Goal: Task Accomplishment & Management: Manage account settings

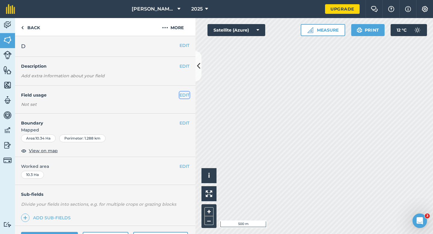
click at [182, 95] on button "EDIT" at bounding box center [185, 95] width 10 height 7
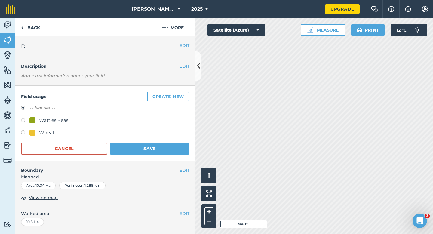
click at [65, 120] on div "Watties Peas" at bounding box center [53, 120] width 29 height 7
radio input "true"
radio input "false"
click at [129, 143] on div "Cancel Save" at bounding box center [105, 149] width 169 height 12
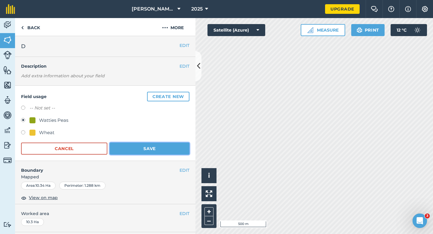
click at [130, 145] on button "Save" at bounding box center [150, 149] width 80 height 12
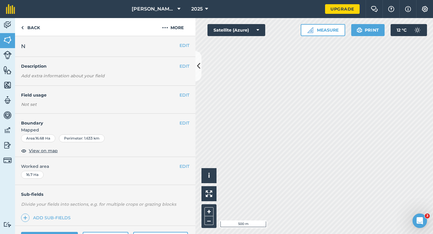
click at [190, 93] on div "EDIT Field usage Not set" at bounding box center [105, 100] width 181 height 28
click at [188, 94] on button "EDIT" at bounding box center [185, 95] width 10 height 7
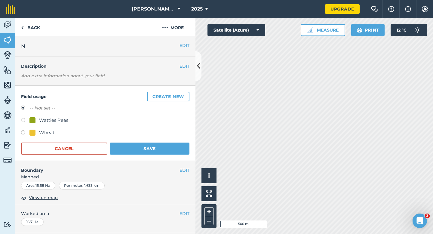
click at [188, 94] on button "Create new" at bounding box center [168, 97] width 42 height 10
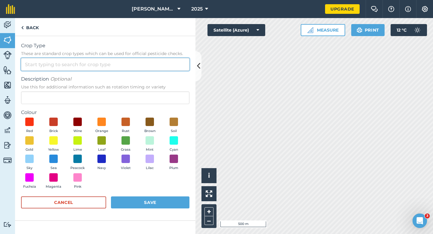
click at [173, 68] on input "Crop Type These are standard crop types which can be used for official pesticid…" at bounding box center [105, 64] width 169 height 13
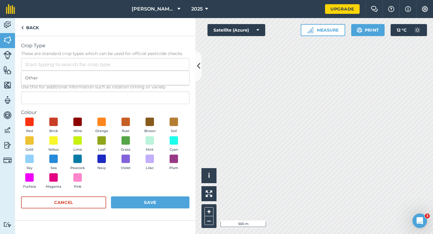
click at [173, 71] on ol "Other" at bounding box center [105, 78] width 169 height 15
click at [173, 79] on span "Description Optional" at bounding box center [105, 79] width 169 height 7
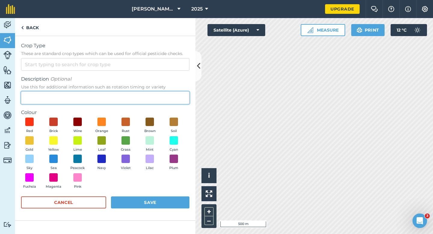
click at [173, 92] on input "Description Optional Use this for additional information such as rotation timin…" at bounding box center [105, 98] width 169 height 13
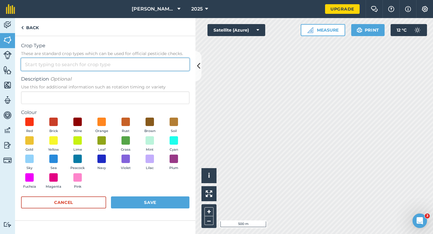
click at [173, 66] on input "Crop Type These are standard crop types which can be used for official pesticid…" at bounding box center [105, 64] width 169 height 13
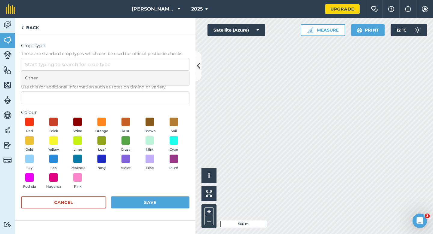
click at [173, 73] on li "Other" at bounding box center [105, 78] width 168 height 14
type input "Other"
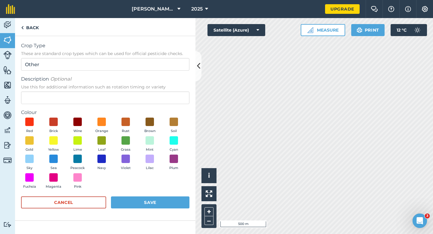
click at [173, 91] on div "Description Optional Use this for additional information such as rotation timin…" at bounding box center [105, 90] width 169 height 29
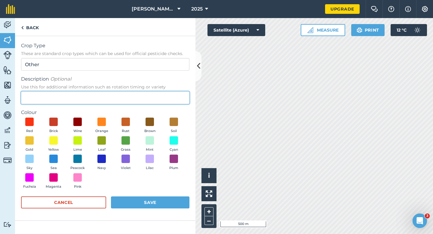
click at [173, 94] on input "Description Optional Use this for additional information such as rotation timin…" at bounding box center [105, 98] width 169 height 13
type input "Grass Seed"
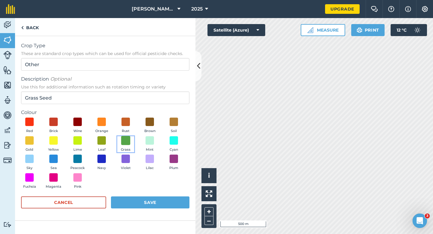
click at [125, 138] on span at bounding box center [125, 140] width 9 height 9
click at [147, 202] on button "Save" at bounding box center [150, 203] width 79 height 12
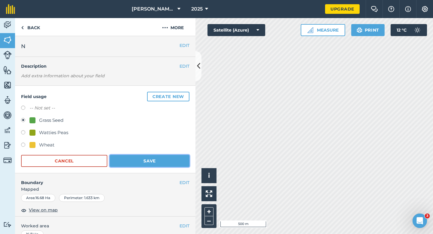
click at [166, 155] on button "Save" at bounding box center [150, 161] width 80 height 12
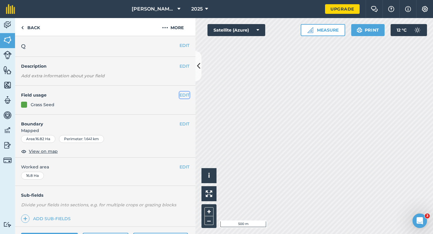
click at [188, 95] on button "EDIT" at bounding box center [185, 95] width 10 height 7
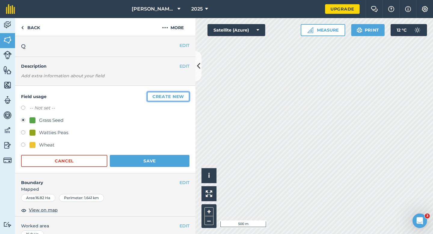
click at [188, 95] on button "Create new" at bounding box center [168, 97] width 42 height 10
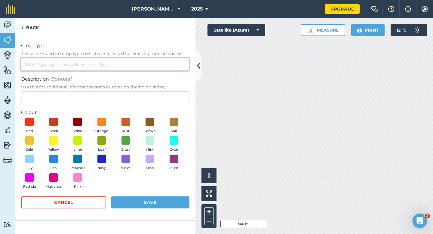
click at [168, 66] on input "Crop Type These are standard crop types which can be used for official pesticid…" at bounding box center [105, 64] width 169 height 13
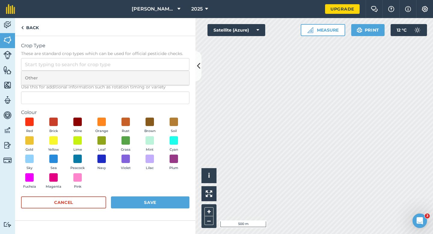
click at [168, 72] on li "Other" at bounding box center [105, 78] width 168 height 14
type input "Other"
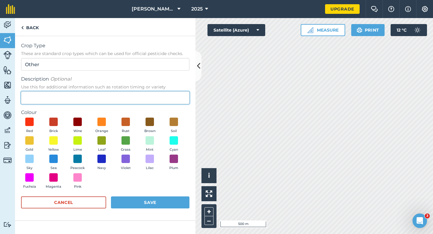
click at [166, 93] on input "Description Optional Use this for additional information such as rotation timin…" at bounding box center [105, 98] width 169 height 13
type input "Radish Seed"
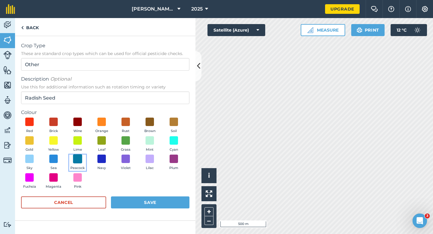
click at [76, 159] on span at bounding box center [77, 158] width 9 height 9
click at [168, 209] on div "Cancel Save" at bounding box center [105, 206] width 169 height 18
click at [168, 203] on button "Save" at bounding box center [150, 203] width 79 height 12
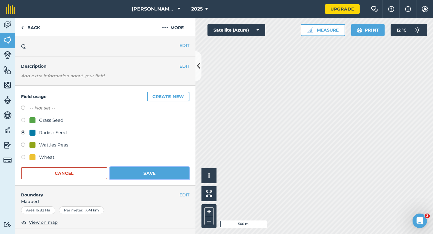
click at [163, 171] on button "Save" at bounding box center [150, 173] width 80 height 12
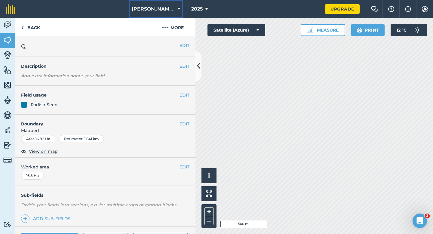
click at [169, 8] on span "[PERSON_NAME] & Sons" at bounding box center [153, 8] width 43 height 7
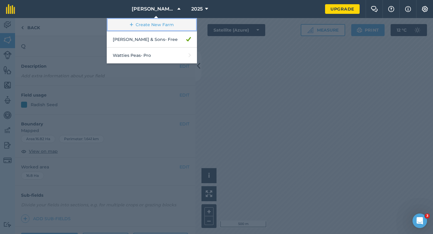
click at [168, 23] on link "Create New Farm" at bounding box center [152, 25] width 90 height 14
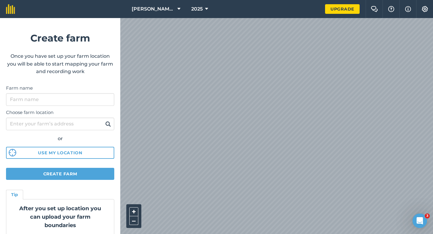
click at [79, 108] on div "Choose farm location or Use my location" at bounding box center [60, 132] width 108 height 53
click at [79, 98] on input "Farm name" at bounding box center [60, 99] width 108 height 13
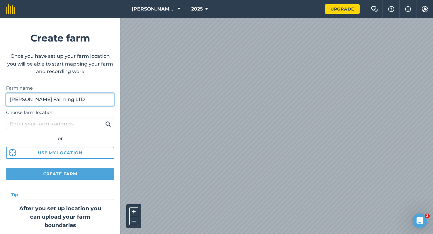
type input "[PERSON_NAME] Farming LTD"
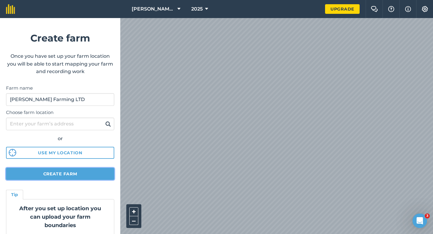
click at [51, 168] on button "Create farm" at bounding box center [60, 174] width 108 height 12
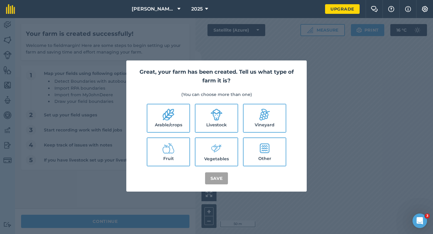
click at [160, 110] on label "Arable/crops" at bounding box center [168, 118] width 42 height 28
checkbox input "true"
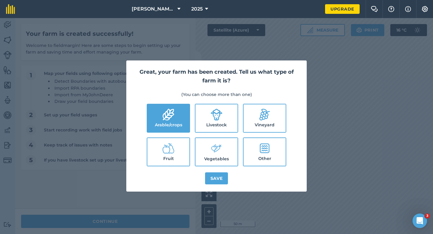
click at [210, 110] on label "Livestock" at bounding box center [217, 118] width 42 height 28
checkbox input "true"
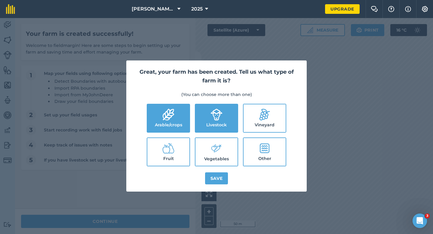
click at [210, 145] on label "Vegetables" at bounding box center [217, 152] width 42 height 28
checkbox input "true"
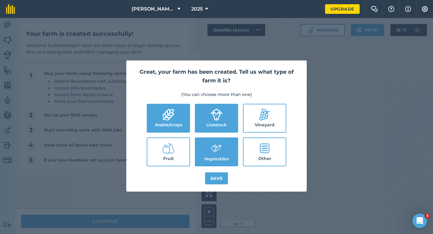
click at [223, 185] on div "Great, your farm has been created. Tell us what type of farm it is? (You can ch…" at bounding box center [216, 126] width 181 height 131
click at [223, 183] on button "Save" at bounding box center [216, 178] width 23 height 12
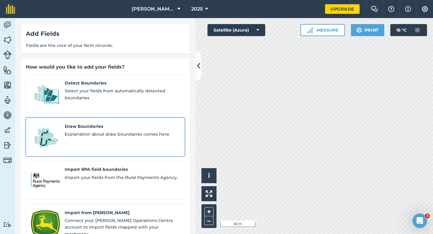
click at [122, 132] on div "Draw Boundaries Explanation about draw boundaries comes here" at bounding box center [122, 137] width 115 height 28
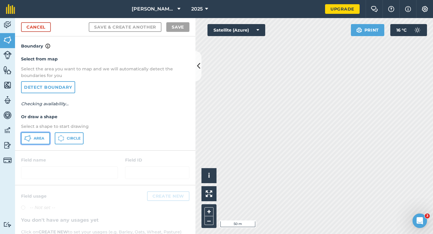
click at [49, 133] on button "Area" at bounding box center [35, 138] width 29 height 12
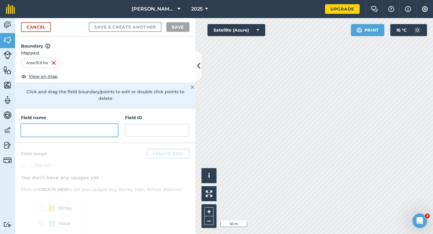
click at [63, 129] on input "text" at bounding box center [69, 130] width 97 height 13
type input "a"
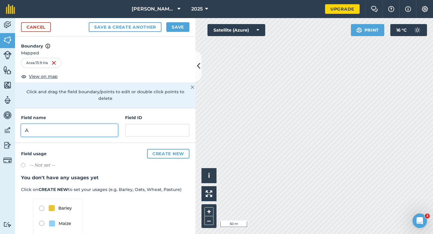
type input "A"
click at [184, 23] on button "Save" at bounding box center [177, 27] width 23 height 10
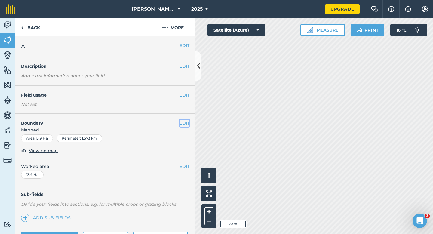
click at [182, 123] on button "EDIT" at bounding box center [185, 123] width 10 height 7
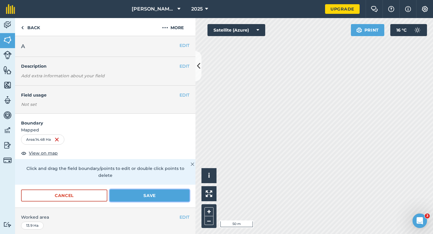
click at [134, 193] on button "Save" at bounding box center [150, 196] width 80 height 12
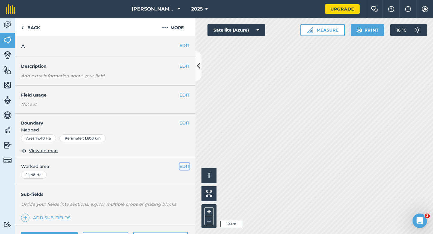
click at [180, 166] on button "EDIT" at bounding box center [185, 166] width 10 height 7
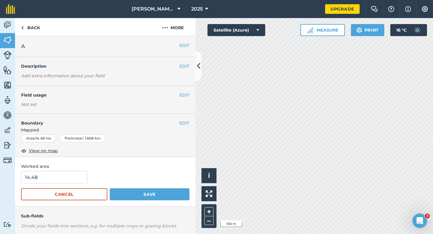
click at [71, 170] on div "Worked area 14.48 Cancel Save" at bounding box center [105, 182] width 181 height 50
click at [71, 175] on input "14.48" at bounding box center [54, 177] width 67 height 13
type input "14.5"
click at [110, 188] on button "Save" at bounding box center [150, 194] width 80 height 12
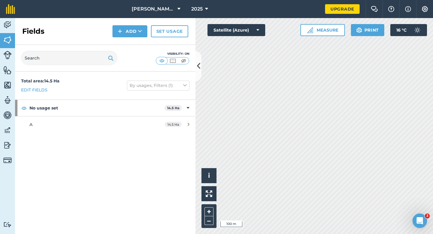
click at [120, 37] on div "Fields Add Set usage" at bounding box center [105, 31] width 181 height 27
click at [124, 43] on div "Fields Add Set usage" at bounding box center [105, 31] width 181 height 27
click at [124, 38] on div "Fields Add Set usage" at bounding box center [105, 31] width 181 height 27
click at [124, 41] on div "Fields Add Set usage" at bounding box center [105, 31] width 181 height 27
click at [135, 26] on button "Add" at bounding box center [130, 31] width 35 height 12
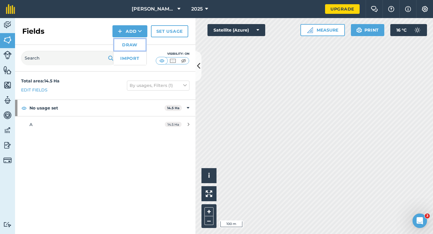
click at [135, 44] on link "Draw" at bounding box center [129, 44] width 33 height 13
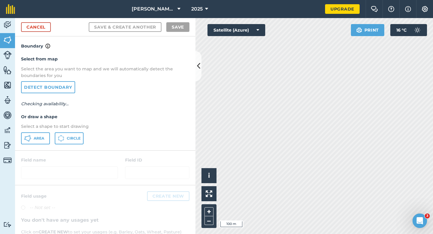
click at [29, 154] on div at bounding box center [105, 168] width 181 height 34
click at [40, 134] on button "Area" at bounding box center [35, 138] width 29 height 12
click at [41, 135] on button "Area" at bounding box center [35, 138] width 29 height 12
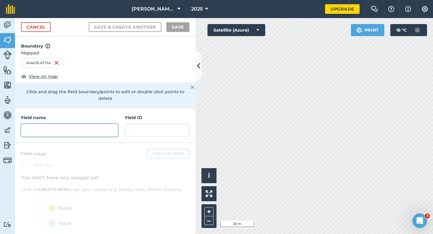
click at [99, 124] on input "text" at bounding box center [69, 130] width 97 height 13
type input "b"
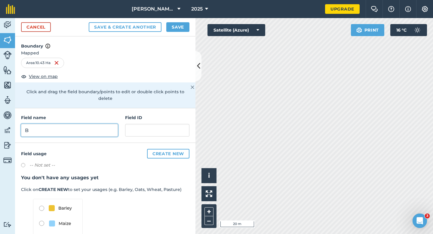
type input "B"
click at [173, 25] on button "Save" at bounding box center [177, 27] width 23 height 10
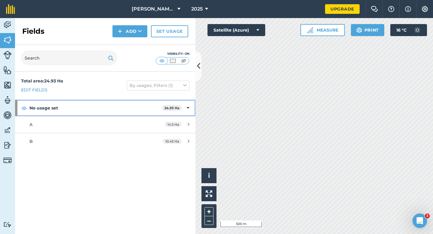
click at [191, 113] on div "No usage set 24.93 Ha" at bounding box center [105, 108] width 181 height 16
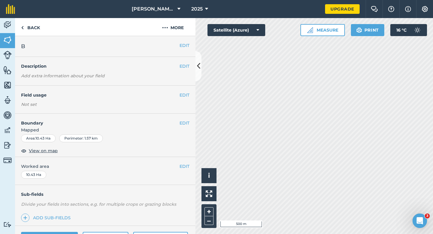
click at [184, 171] on div "EDIT Worked area 10.43 Ha" at bounding box center [105, 171] width 181 height 28
click at [184, 169] on button "EDIT" at bounding box center [185, 166] width 10 height 7
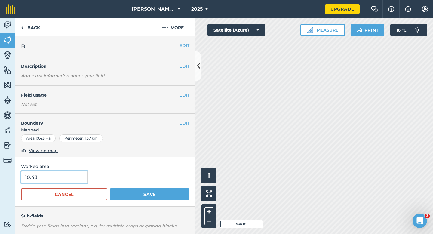
click at [57, 176] on input "10.43" at bounding box center [54, 177] width 67 height 13
type input "10.4"
click at [110, 188] on button "Save" at bounding box center [150, 194] width 80 height 12
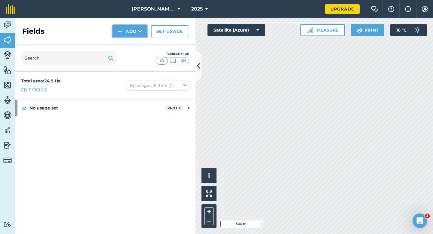
click at [134, 30] on button "Add" at bounding box center [130, 31] width 35 height 12
click at [135, 42] on link "Draw" at bounding box center [129, 44] width 33 height 13
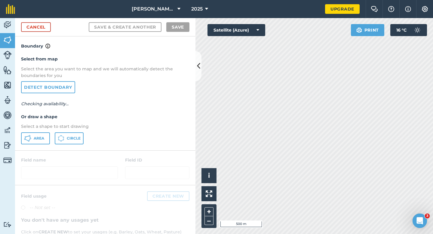
click at [41, 130] on div "Select from map Select the area you want to map and we will automatically detec…" at bounding box center [105, 100] width 181 height 101
click at [41, 136] on span "Area" at bounding box center [39, 138] width 11 height 5
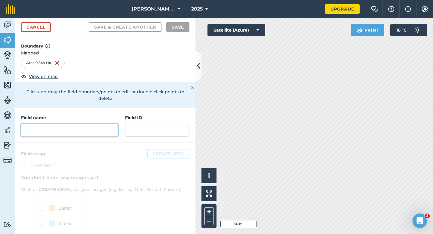
click at [85, 124] on input "text" at bounding box center [69, 130] width 97 height 13
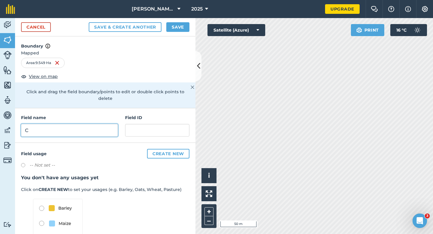
type input "C"
click at [178, 27] on button "Save" at bounding box center [177, 27] width 23 height 10
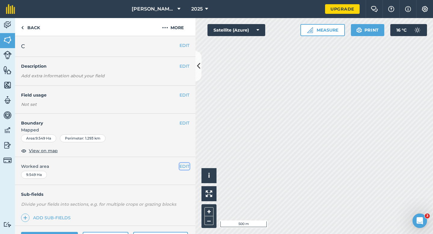
click at [181, 169] on button "EDIT" at bounding box center [185, 166] width 10 height 7
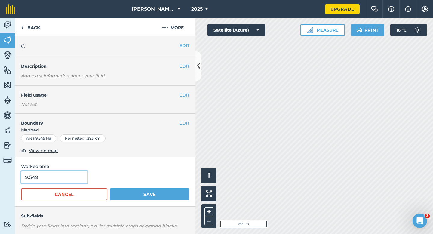
click at [61, 175] on input "9.549" at bounding box center [54, 177] width 67 height 13
type input "9.6"
click at [110, 188] on button "Save" at bounding box center [150, 194] width 80 height 12
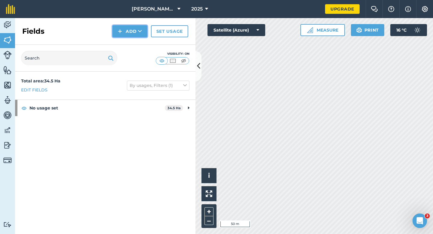
click at [116, 30] on button "Add" at bounding box center [130, 31] width 35 height 12
click at [121, 42] on link "Draw" at bounding box center [129, 44] width 33 height 13
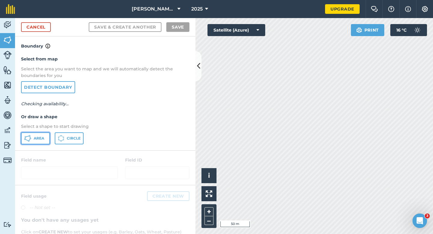
click at [40, 134] on button "Area" at bounding box center [35, 138] width 29 height 12
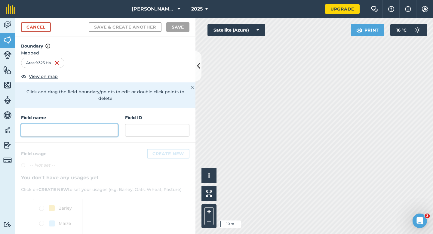
click at [68, 128] on input "text" at bounding box center [69, 130] width 97 height 13
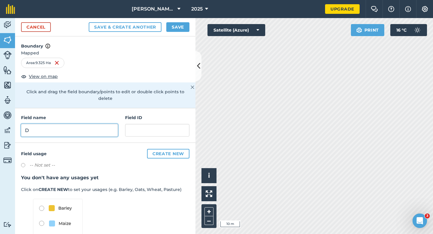
type input "D"
click at [171, 27] on button "Save" at bounding box center [177, 27] width 23 height 10
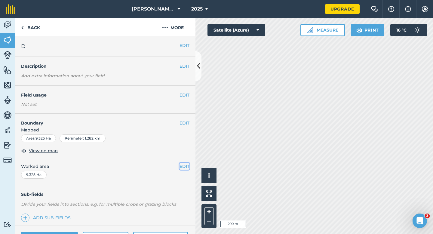
click at [184, 166] on button "EDIT" at bounding box center [185, 166] width 10 height 7
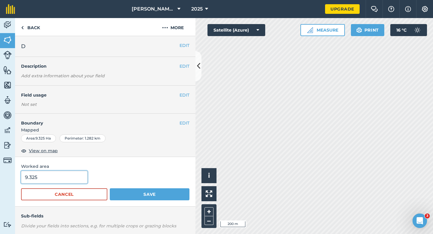
click at [61, 177] on input "9.325" at bounding box center [54, 177] width 67 height 13
type input "9.3"
click at [110, 188] on button "Save" at bounding box center [150, 194] width 80 height 12
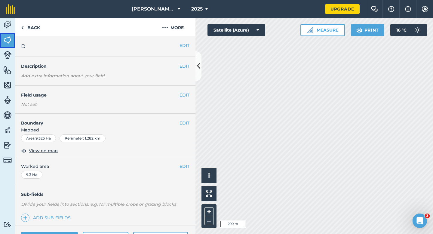
click at [11, 45] on link "Fields" at bounding box center [7, 40] width 15 height 15
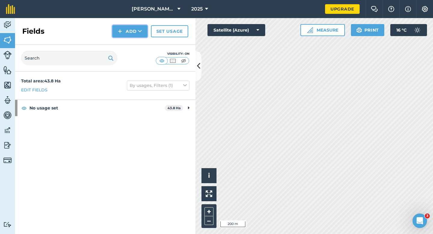
click at [128, 31] on button "Add" at bounding box center [130, 31] width 35 height 12
click at [128, 48] on link "Draw" at bounding box center [129, 44] width 33 height 13
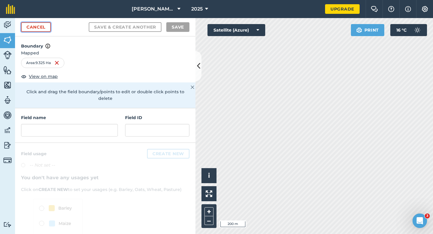
click at [39, 26] on link "Cancel" at bounding box center [36, 27] width 30 height 10
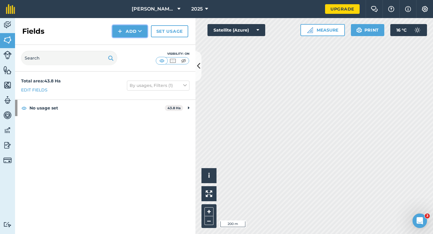
click at [119, 29] on img at bounding box center [120, 31] width 4 height 7
click at [123, 43] on link "Draw" at bounding box center [129, 44] width 33 height 13
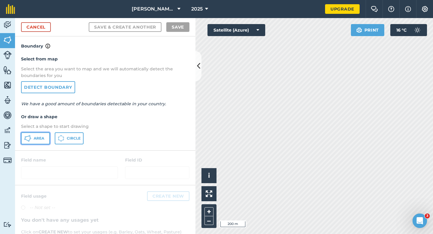
click at [48, 140] on button "Area" at bounding box center [35, 138] width 29 height 12
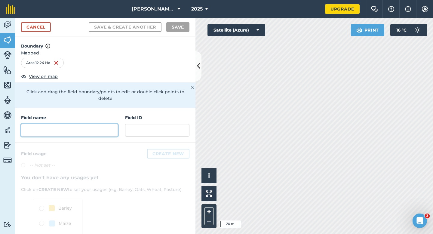
click at [61, 124] on input "text" at bounding box center [69, 130] width 97 height 13
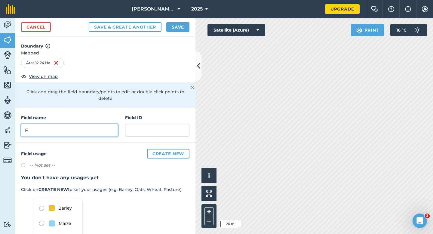
type input "F"
click at [181, 31] on button "Save" at bounding box center [177, 27] width 23 height 10
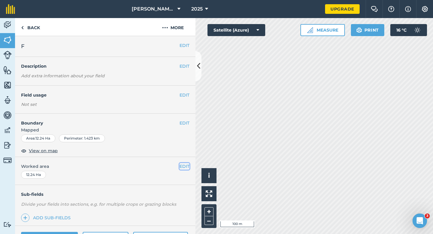
click at [184, 169] on button "EDIT" at bounding box center [185, 166] width 10 height 7
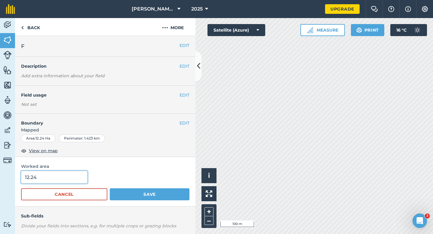
click at [60, 181] on input "12.24" at bounding box center [54, 177] width 67 height 13
type input "12.2"
click at [110, 188] on button "Save" at bounding box center [150, 194] width 80 height 12
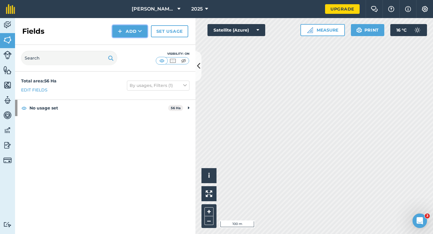
click at [128, 36] on button "Add" at bounding box center [130, 31] width 35 height 12
click at [128, 43] on link "Draw" at bounding box center [129, 44] width 33 height 13
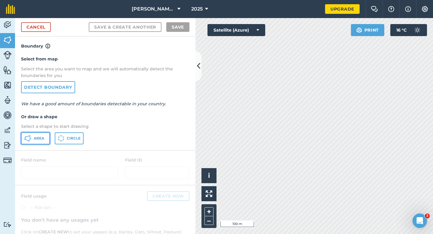
click at [26, 142] on icon at bounding box center [27, 138] width 7 height 7
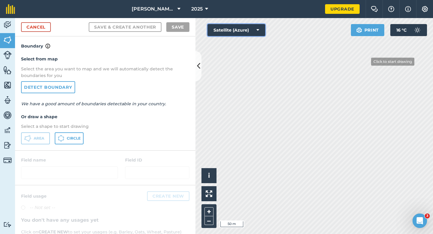
click at [368, 62] on div "Click to start drawing i © 2025 TomTom, Microsoft 50 m + – Satellite (Azure) Pr…" at bounding box center [315, 126] width 238 height 216
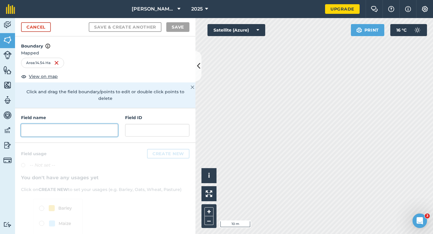
click at [107, 124] on input "text" at bounding box center [69, 130] width 97 height 13
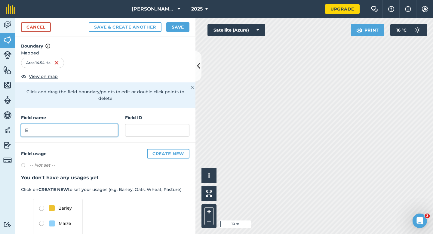
type input "E"
click at [188, 25] on button "Save" at bounding box center [177, 27] width 23 height 10
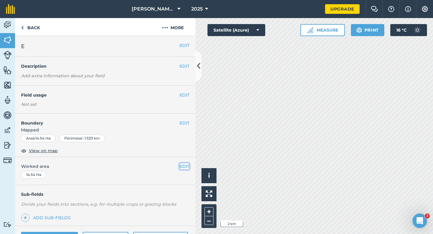
click at [182, 166] on button "EDIT" at bounding box center [185, 166] width 10 height 7
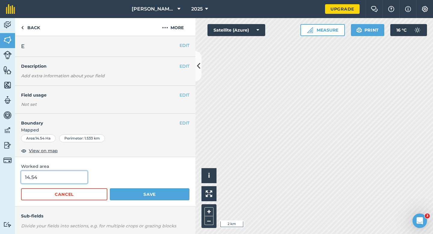
click at [66, 178] on input "14.54" at bounding box center [54, 177] width 67 height 13
type input "14.5"
click at [110, 188] on button "Save" at bounding box center [150, 194] width 80 height 12
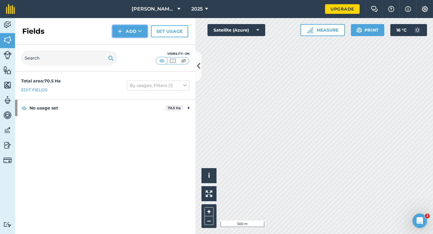
click at [121, 35] on img at bounding box center [120, 31] width 4 height 7
click at [123, 42] on link "Draw" at bounding box center [129, 44] width 33 height 13
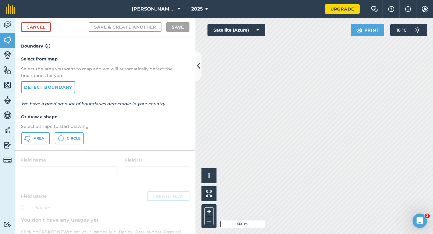
click at [26, 146] on div "Select from map Select the area you want to map and we will automatically detec…" at bounding box center [105, 100] width 181 height 101
click at [29, 141] on icon at bounding box center [27, 138] width 7 height 7
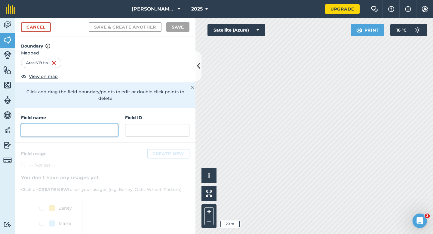
click at [79, 127] on input "text" at bounding box center [69, 130] width 97 height 13
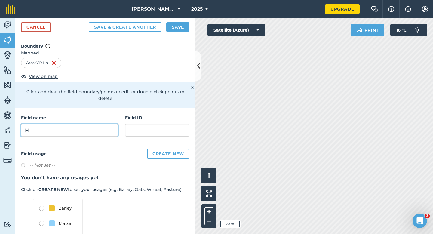
type input "H"
click at [171, 23] on button "Save" at bounding box center [177, 27] width 23 height 10
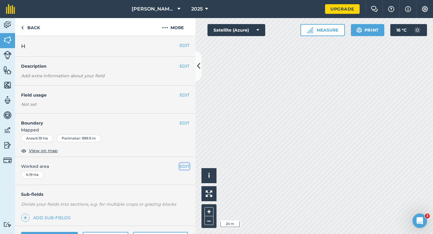
click at [186, 166] on button "EDIT" at bounding box center [185, 166] width 10 height 7
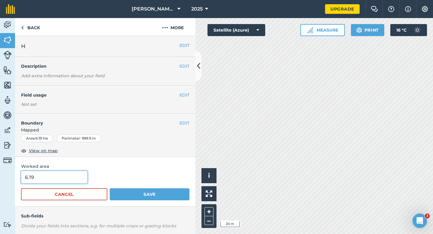
click at [42, 179] on input "6.19" at bounding box center [54, 177] width 67 height 13
type input "6.2"
click at [110, 188] on button "Save" at bounding box center [150, 194] width 80 height 12
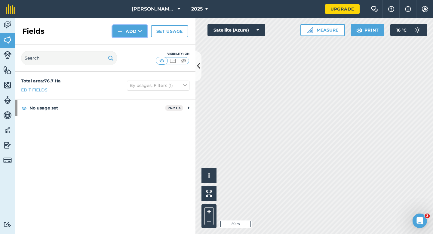
click at [129, 37] on button "Add" at bounding box center [130, 31] width 35 height 12
click at [127, 50] on link "Draw" at bounding box center [129, 44] width 33 height 13
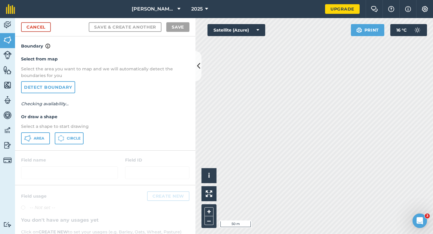
click at [28, 145] on div "Select from map Select the area you want to map and we will automatically detec…" at bounding box center [105, 100] width 181 height 101
click at [34, 141] on button "Area" at bounding box center [35, 138] width 29 height 12
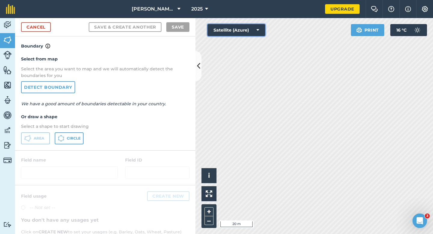
click at [235, 123] on div "Click to start drawing i © 2025 TomTom, Microsoft 20 m + – Satellite (Azure) Pr…" at bounding box center [315, 126] width 238 height 216
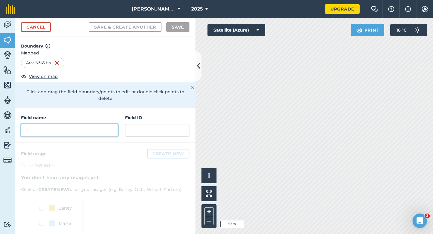
click at [76, 127] on input "text" at bounding box center [69, 130] width 97 height 13
click at [84, 124] on input "text" at bounding box center [69, 130] width 97 height 13
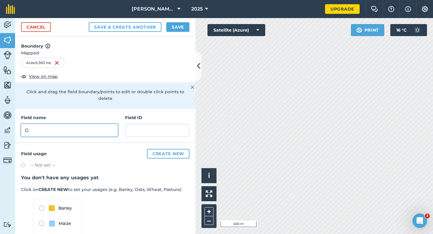
type input "G"
click at [177, 31] on button "Save" at bounding box center [177, 27] width 23 height 10
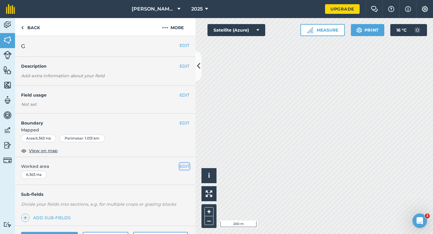
click at [185, 166] on button "EDIT" at bounding box center [185, 166] width 10 height 7
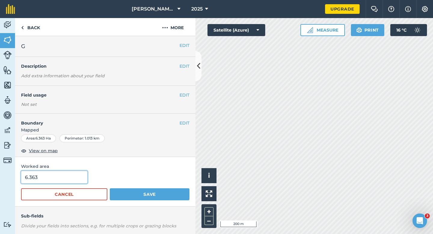
click at [69, 178] on input "6.363" at bounding box center [54, 177] width 67 height 13
type input "6.4"
click at [110, 188] on button "Save" at bounding box center [150, 194] width 80 height 12
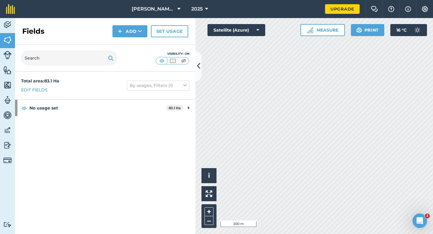
click at [134, 38] on div "Fields Add Set usage" at bounding box center [105, 31] width 181 height 27
click at [134, 33] on button "Add" at bounding box center [130, 31] width 35 height 12
click at [134, 43] on link "Draw" at bounding box center [129, 44] width 33 height 13
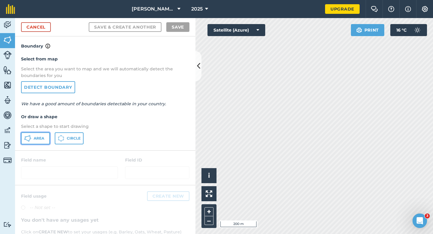
click at [47, 139] on button "Area" at bounding box center [35, 138] width 29 height 12
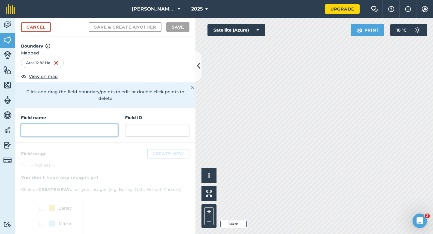
click at [40, 124] on input "text" at bounding box center [69, 130] width 97 height 13
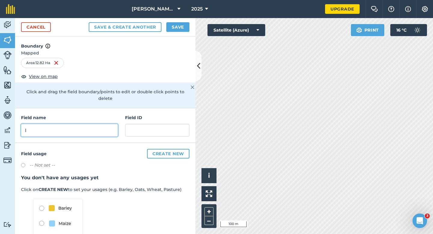
type input "I"
click at [184, 32] on div "Cancel Save & Create Another Save" at bounding box center [105, 27] width 181 height 18
click at [184, 31] on button "Save" at bounding box center [177, 27] width 23 height 10
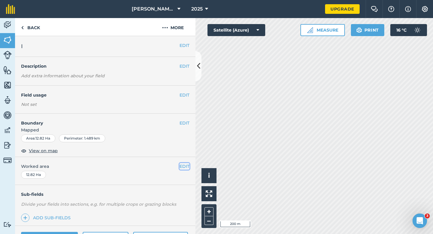
click at [188, 165] on button "EDIT" at bounding box center [185, 166] width 10 height 7
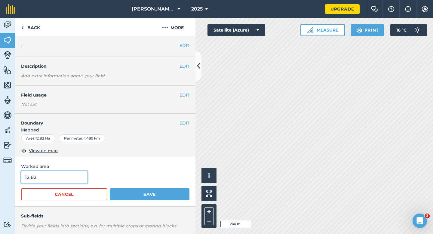
click at [78, 182] on input "12.82" at bounding box center [54, 177] width 67 height 13
type input "12.8"
click at [110, 188] on button "Save" at bounding box center [150, 194] width 80 height 12
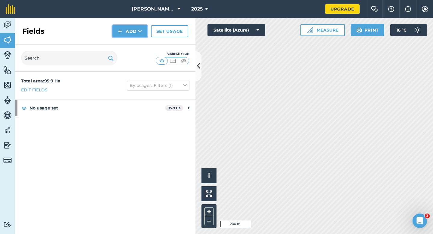
click at [135, 33] on button "Add" at bounding box center [130, 31] width 35 height 12
click at [135, 42] on link "Draw" at bounding box center [129, 44] width 33 height 13
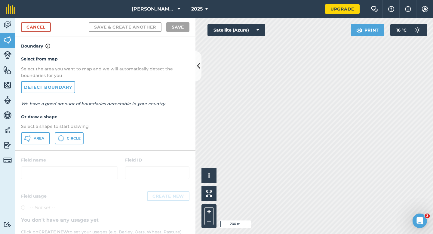
click at [37, 130] on p "Select a shape to start drawing" at bounding box center [105, 126] width 169 height 7
click at [37, 133] on button "Area" at bounding box center [35, 138] width 29 height 12
click at [390, 32] on div "Click to start drawing i © 2025 TomTom, Microsoft 100 m + – Satellite (Azure) P…" at bounding box center [315, 126] width 238 height 216
click at [362, 0] on html "[PERSON_NAME] Farming LTD 2025 Upgrade Farm Chat Help Info Settings Map printin…" at bounding box center [216, 117] width 433 height 234
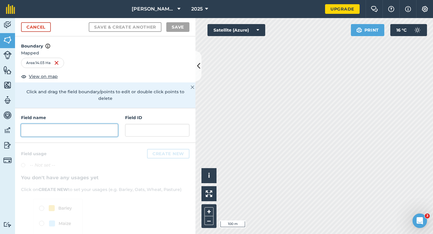
click at [95, 124] on input "text" at bounding box center [69, 130] width 97 height 13
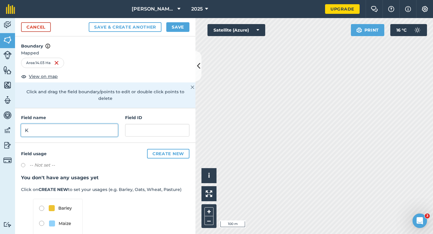
type input "K"
click at [179, 31] on button "Save" at bounding box center [177, 27] width 23 height 10
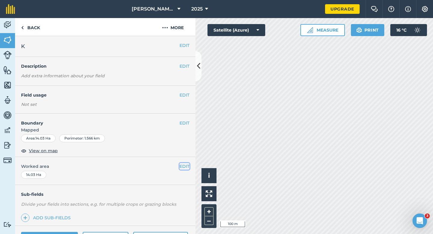
click at [189, 166] on button "EDIT" at bounding box center [185, 166] width 10 height 7
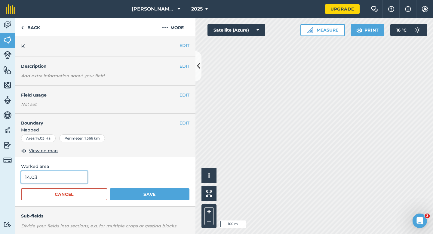
click at [72, 182] on input "14.03" at bounding box center [54, 177] width 67 height 13
type input "14"
click at [110, 188] on button "Save" at bounding box center [150, 194] width 80 height 12
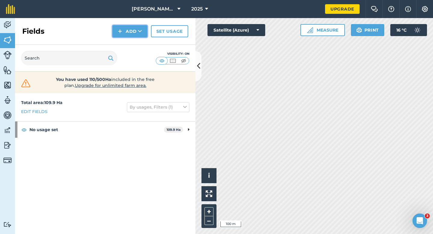
click at [118, 28] on button "Add" at bounding box center [130, 31] width 35 height 12
click at [122, 38] on link "Draw" at bounding box center [129, 44] width 33 height 13
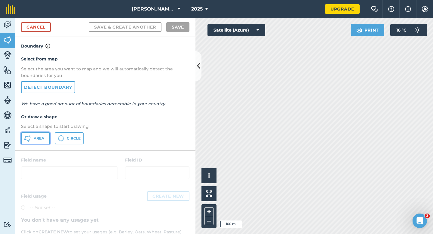
click at [46, 134] on button "Area" at bounding box center [35, 138] width 29 height 12
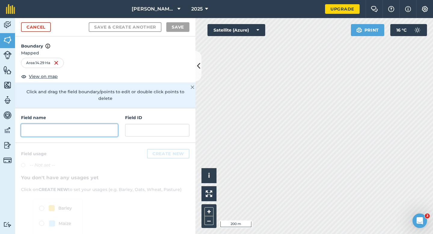
click at [71, 127] on input "text" at bounding box center [69, 130] width 97 height 13
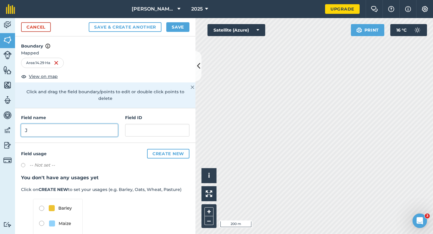
type input "J"
click at [181, 30] on button "Save" at bounding box center [177, 27] width 23 height 10
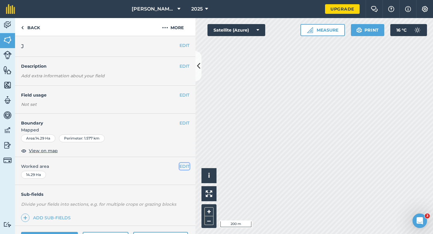
click at [183, 166] on button "EDIT" at bounding box center [185, 166] width 10 height 7
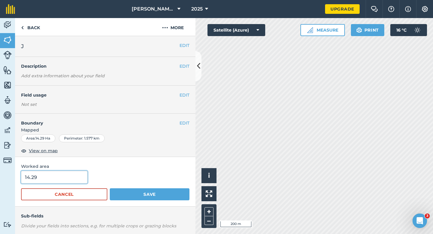
click at [63, 179] on input "14.29" at bounding box center [54, 177] width 67 height 13
type input "14.3"
click at [110, 188] on button "Save" at bounding box center [150, 194] width 80 height 12
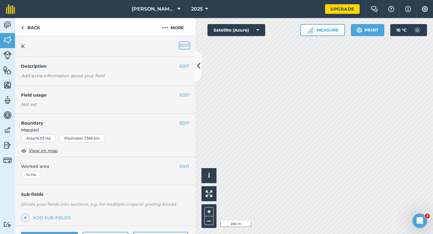
click at [182, 43] on button "EDIT" at bounding box center [185, 45] width 10 height 7
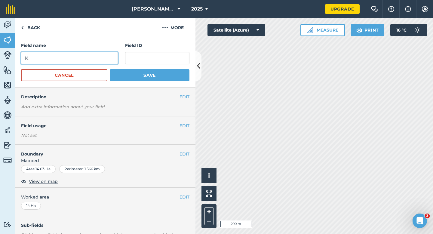
click at [84, 57] on input "K" at bounding box center [69, 58] width 97 height 13
click at [84, 57] on input "L" at bounding box center [69, 58] width 97 height 13
type input "L"
click at [110, 69] on button "Save" at bounding box center [150, 75] width 80 height 12
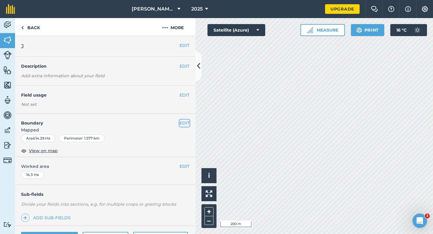
click at [184, 122] on button "EDIT" at bounding box center [185, 123] width 10 height 7
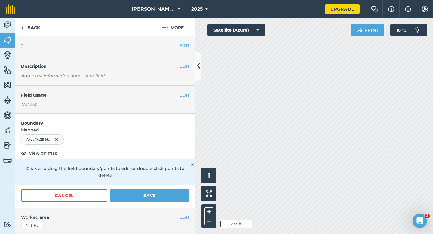
click at [81, 196] on div "Cancel Save" at bounding box center [105, 199] width 181 height 18
click at [83, 190] on button "Cancel" at bounding box center [64, 196] width 86 height 12
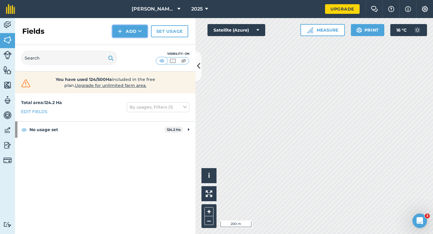
click at [133, 35] on button "Add" at bounding box center [130, 31] width 35 height 12
click at [133, 45] on link "Draw" at bounding box center [129, 44] width 33 height 13
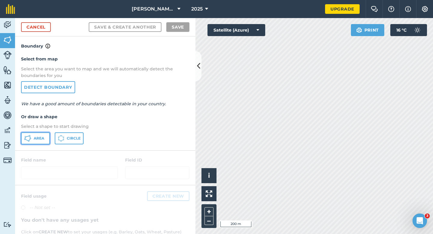
click at [38, 136] on span "Area" at bounding box center [39, 138] width 11 height 5
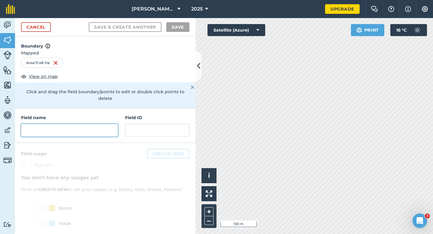
click at [94, 124] on input "text" at bounding box center [69, 130] width 97 height 13
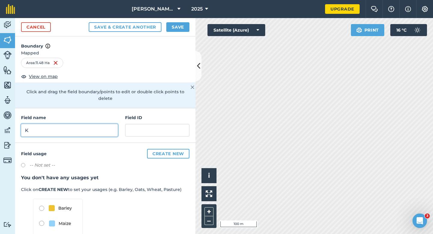
type input "K"
click at [176, 33] on div "Cancel Save & Create Another Save" at bounding box center [105, 27] width 181 height 18
click at [177, 28] on button "Save" at bounding box center [177, 27] width 23 height 10
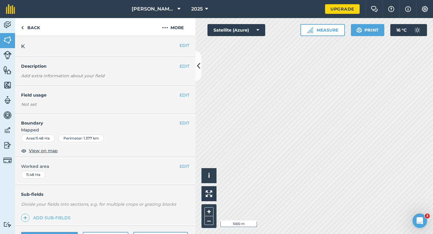
click at [191, 163] on div "EDIT Worked area 11.48 Ha" at bounding box center [105, 171] width 181 height 28
click at [182, 163] on button "EDIT" at bounding box center [185, 166] width 10 height 7
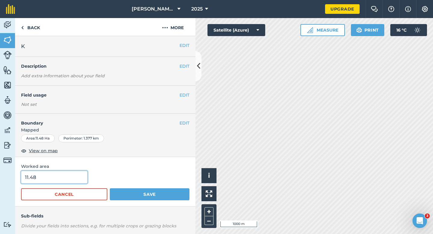
click at [59, 182] on input "11.48" at bounding box center [54, 177] width 67 height 13
type input "11.5"
click at [110, 188] on button "Save" at bounding box center [150, 194] width 80 height 12
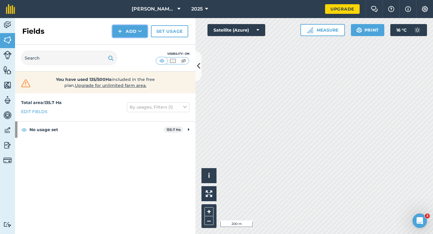
click at [133, 37] on button "Add" at bounding box center [130, 31] width 35 height 12
click at [132, 45] on link "Draw" at bounding box center [129, 44] width 33 height 13
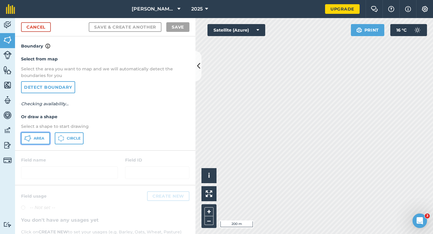
click at [33, 143] on button "Area" at bounding box center [35, 138] width 29 height 12
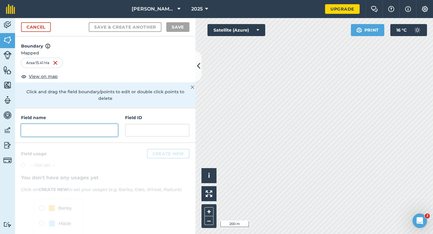
click at [100, 124] on input "text" at bounding box center [69, 130] width 97 height 13
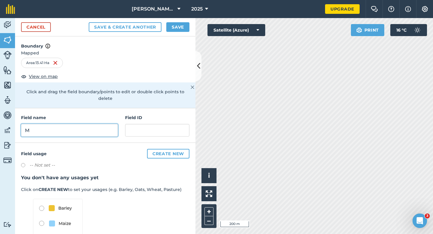
type input "M"
click at [172, 26] on button "Save" at bounding box center [177, 27] width 23 height 10
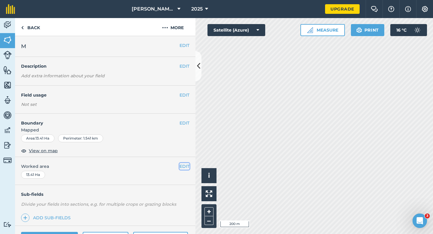
click at [181, 169] on button "EDIT" at bounding box center [185, 166] width 10 height 7
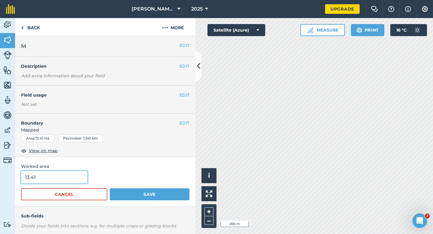
click at [77, 173] on input "13.41" at bounding box center [54, 177] width 67 height 13
click at [77, 176] on input "13.41" at bounding box center [54, 177] width 67 height 13
type input "13.5"
click at [110, 188] on button "Save" at bounding box center [150, 194] width 80 height 12
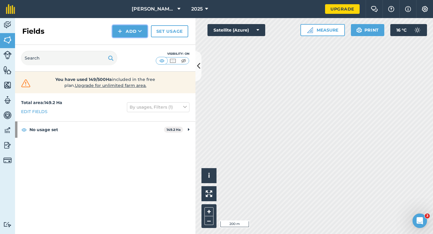
click at [121, 32] on img at bounding box center [120, 31] width 4 height 7
click at [122, 41] on link "Draw" at bounding box center [129, 44] width 33 height 13
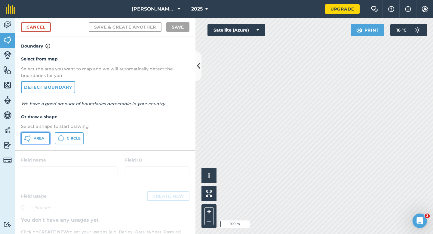
click at [41, 139] on span "Area" at bounding box center [39, 138] width 11 height 5
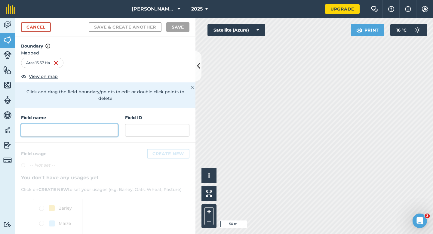
click at [71, 127] on input "text" at bounding box center [69, 130] width 97 height 13
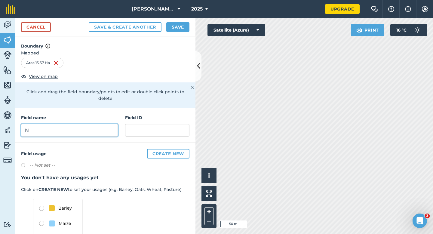
type input "N"
click at [177, 26] on button "Save" at bounding box center [177, 27] width 23 height 10
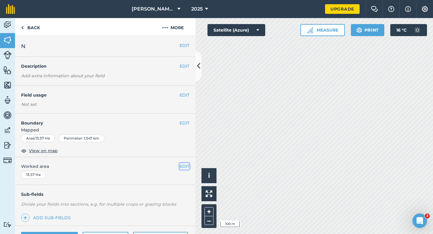
click at [181, 168] on button "EDIT" at bounding box center [185, 166] width 10 height 7
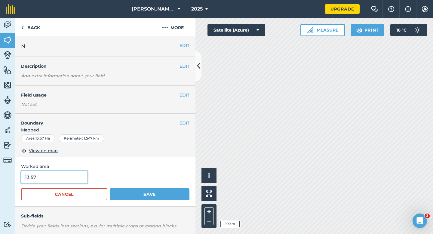
click at [57, 173] on input "13.57" at bounding box center [54, 177] width 67 height 13
click at [57, 178] on input "13.57" at bounding box center [54, 177] width 67 height 13
type input "13.5"
click at [110, 188] on button "Save" at bounding box center [150, 194] width 80 height 12
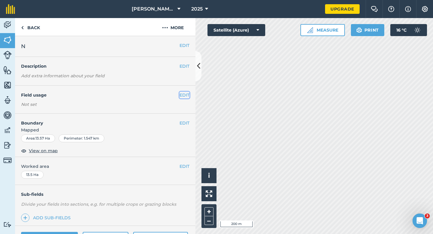
click at [188, 92] on button "EDIT" at bounding box center [185, 95] width 10 height 7
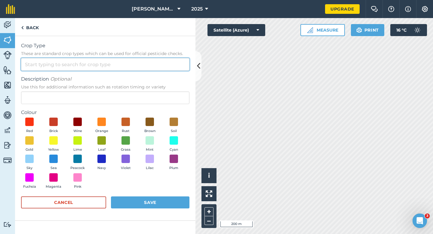
click at [180, 66] on input "Crop Type These are standard crop types which can be used for official pesticid…" at bounding box center [105, 64] width 169 height 13
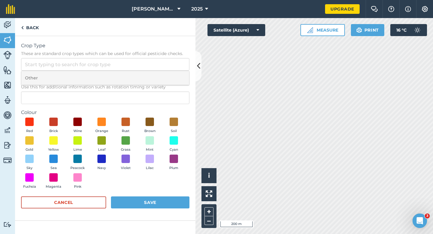
click at [180, 78] on li "Other" at bounding box center [105, 78] width 168 height 14
type input "Other"
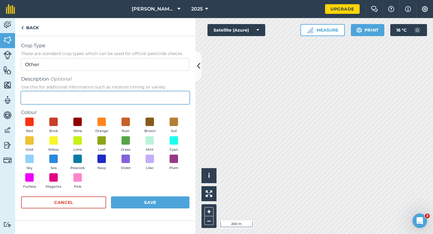
click at [180, 98] on input "Description Optional Use this for additional information such as rotation timin…" at bounding box center [105, 98] width 169 height 13
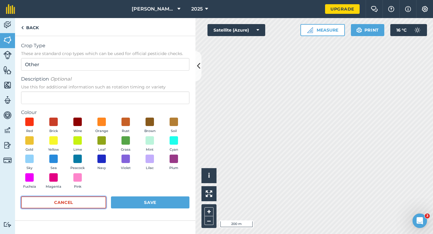
click at [106, 202] on button "Cancel" at bounding box center [63, 203] width 85 height 12
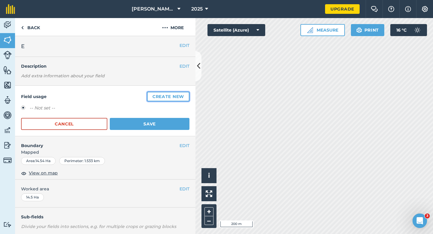
click at [165, 95] on button "Create new" at bounding box center [168, 97] width 42 height 10
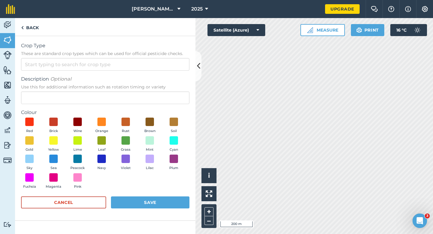
click at [145, 53] on span "These are standard crop types which can be used for official pesticide checks." at bounding box center [105, 54] width 169 height 6
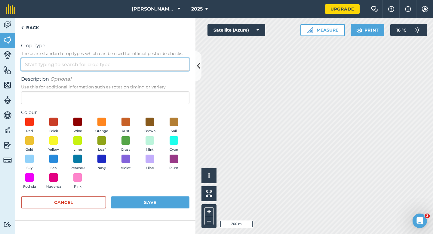
click at [145, 58] on input "Crop Type These are standard crop types which can be used for official pesticid…" at bounding box center [105, 64] width 169 height 13
click at [146, 64] on input "Crop Type These are standard crop types which can be used for official pesticid…" at bounding box center [105, 64] width 169 height 13
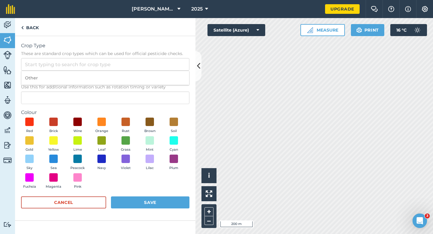
click at [146, 71] on ol "Other" at bounding box center [105, 78] width 169 height 15
click at [146, 79] on span "Description Optional" at bounding box center [105, 79] width 169 height 7
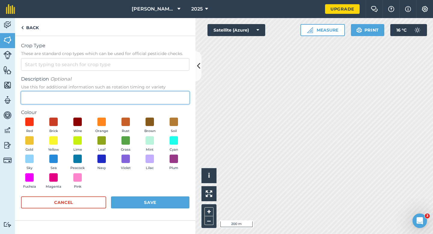
click at [146, 92] on input "Description Optional Use this for additional information such as rotation timin…" at bounding box center [105, 98] width 169 height 13
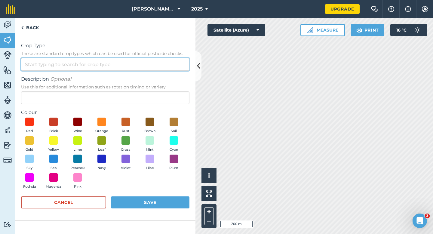
click at [146, 63] on input "Crop Type These are standard crop types which can be used for official pesticid…" at bounding box center [105, 64] width 169 height 13
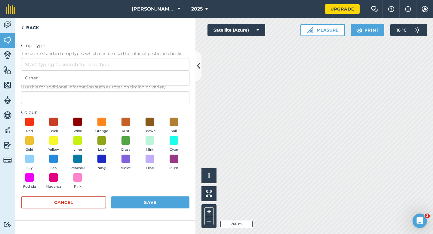
click at [146, 86] on span "Use this for additional information such as rotation timing or variety" at bounding box center [105, 87] width 169 height 6
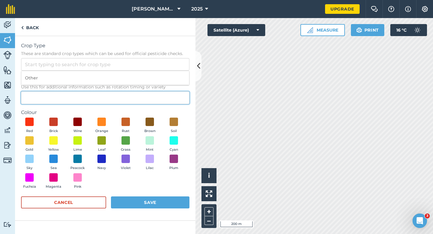
click at [146, 92] on input "Description Optional Use this for additional information such as rotation timin…" at bounding box center [105, 98] width 169 height 13
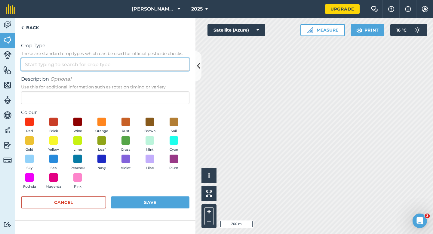
click at [147, 67] on input "Crop Type These are standard crop types which can be used for official pesticid…" at bounding box center [105, 64] width 169 height 13
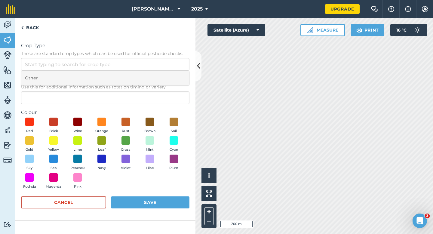
click at [147, 72] on li "Other" at bounding box center [105, 78] width 168 height 14
type input "Other"
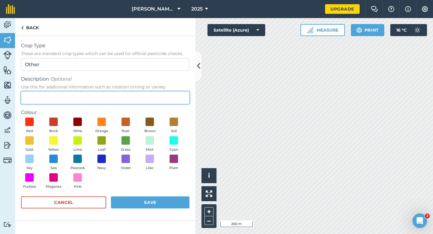
click at [146, 99] on input "Description Optional Use this for additional information such as rotation timin…" at bounding box center [105, 98] width 169 height 13
type input "w"
type input "Wheat"
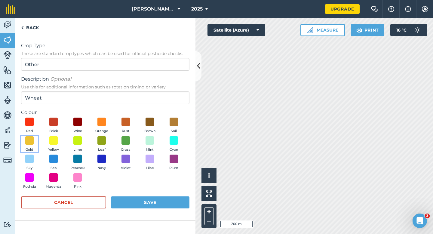
click at [33, 146] on button "Gold" at bounding box center [29, 144] width 17 height 16
click at [155, 203] on button "Save" at bounding box center [150, 203] width 79 height 12
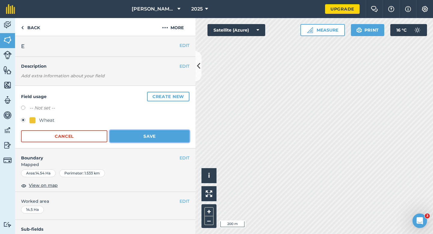
click at [161, 137] on button "Save" at bounding box center [150, 136] width 80 height 12
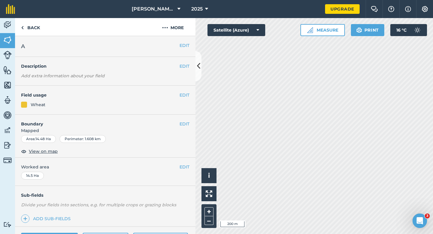
click at [190, 93] on div "EDIT Field usage Wheat" at bounding box center [105, 100] width 181 height 29
click at [187, 93] on button "EDIT" at bounding box center [185, 95] width 10 height 7
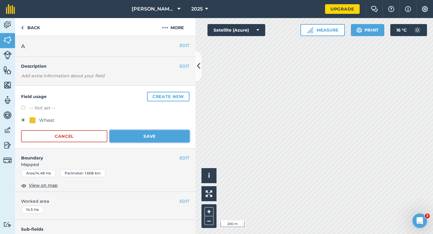
click at [171, 134] on button "Save" at bounding box center [150, 136] width 80 height 12
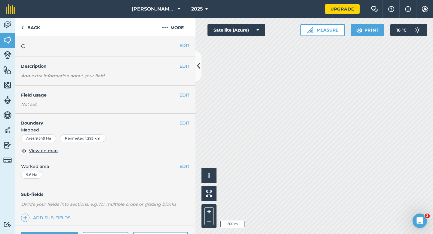
click at [180, 99] on div "EDIT Field usage Not set" at bounding box center [105, 100] width 181 height 28
click at [182, 98] on button "EDIT" at bounding box center [185, 95] width 10 height 7
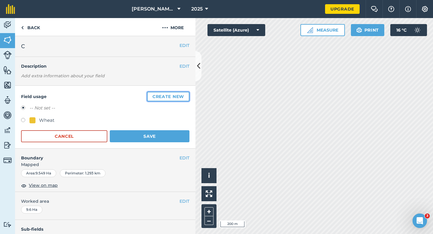
click at [182, 98] on button "Create new" at bounding box center [168, 97] width 42 height 10
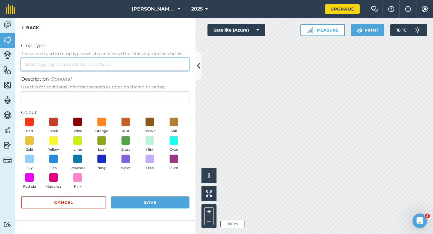
click at [135, 70] on input "Crop Type These are standard crop types which can be used for official pesticid…" at bounding box center [105, 64] width 169 height 13
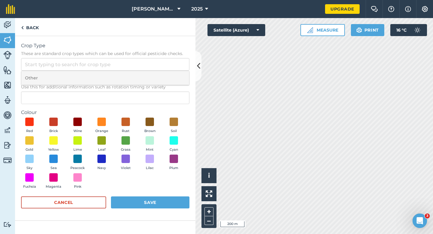
click at [135, 75] on li "Other" at bounding box center [105, 78] width 168 height 14
type input "Other"
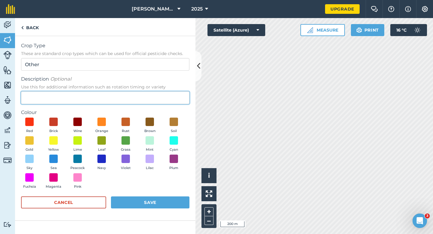
click at [132, 93] on input "Description Optional Use this for additional information such as rotation timin…" at bounding box center [105, 98] width 169 height 13
type input "Watties Peas"
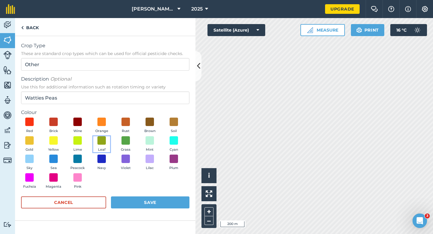
click at [97, 143] on button "Leaf" at bounding box center [101, 144] width 17 height 16
click at [147, 197] on button "Save" at bounding box center [150, 203] width 79 height 12
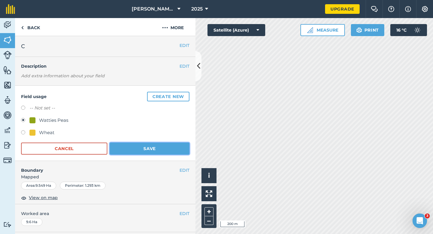
click at [164, 148] on button "Save" at bounding box center [150, 149] width 80 height 12
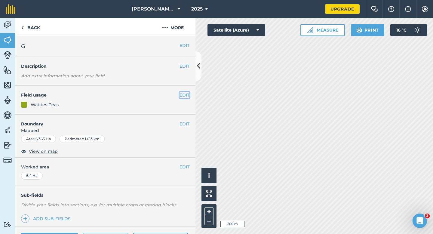
click at [185, 94] on button "EDIT" at bounding box center [185, 95] width 10 height 7
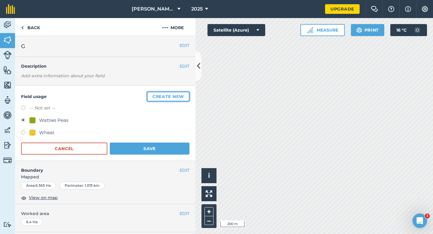
click at [171, 92] on button "Create new" at bounding box center [168, 97] width 42 height 10
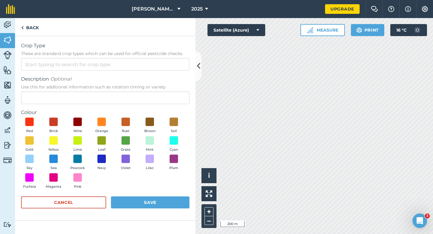
click at [159, 73] on form "Crop Type These are standard crop types which can be used for official pesticid…" at bounding box center [105, 128] width 169 height 172
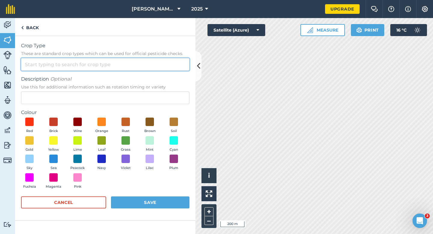
click at [157, 69] on input "Crop Type These are standard crop types which can be used for official pesticid…" at bounding box center [105, 64] width 169 height 13
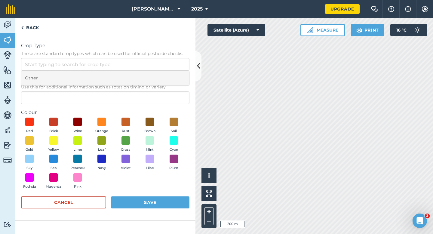
click at [157, 77] on li "Other" at bounding box center [105, 78] width 168 height 14
type input "Other"
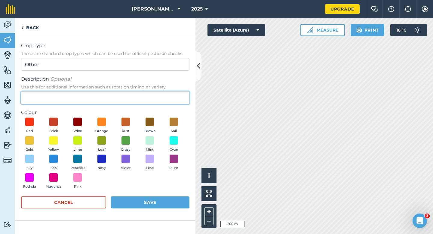
click at [157, 92] on input "Description Optional Use this for additional information such as rotation timin…" at bounding box center [105, 98] width 169 height 13
type input "Watties Beans"
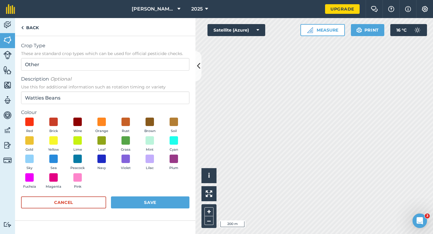
click at [106, 134] on div "Red Brick Wine Orange Rust Brown Soil Gold Yellow Lime Leaf Grass Mint Cyan Sky…" at bounding box center [105, 155] width 169 height 74
click at [105, 137] on span at bounding box center [101, 140] width 9 height 9
click at [139, 208] on button "Save" at bounding box center [150, 203] width 79 height 12
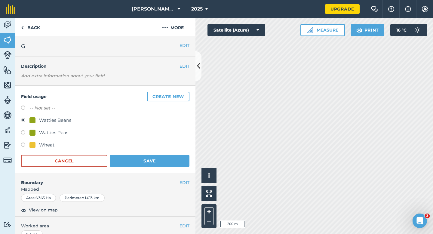
click at [137, 169] on div "Field usage Create new -- Not set -- Watties Beans Watties Peas Wheat Cancel Sa…" at bounding box center [105, 130] width 181 height 88
click at [137, 166] on button "Save" at bounding box center [150, 161] width 80 height 12
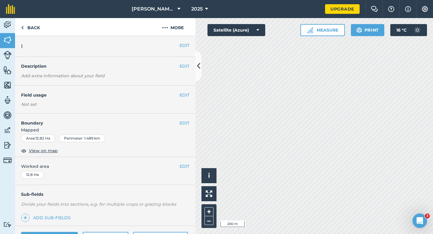
click at [178, 92] on h4 "Field usage" at bounding box center [100, 95] width 159 height 7
click at [181, 92] on button "EDIT" at bounding box center [185, 95] width 10 height 7
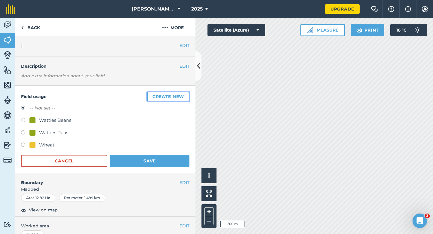
click at [181, 92] on button "Create new" at bounding box center [168, 97] width 42 height 10
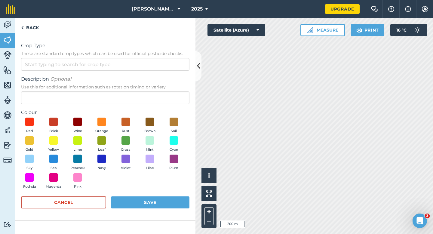
click at [161, 71] on form "Crop Type These are standard crop types which can be used for official pesticid…" at bounding box center [105, 128] width 169 height 172
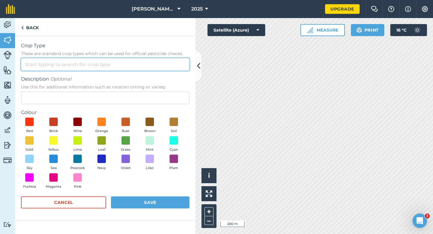
click at [161, 70] on input "Crop Type These are standard crop types which can be used for official pesticid…" at bounding box center [105, 64] width 169 height 13
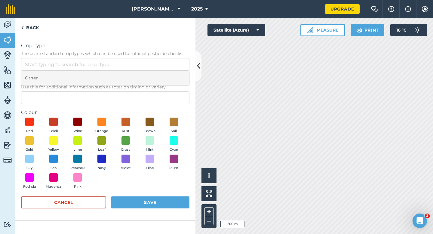
click at [161, 75] on li "Other" at bounding box center [105, 78] width 168 height 14
type input "Other"
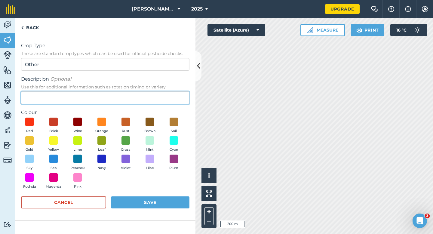
click at [161, 101] on input "Description Optional Use this for additional information such as rotation timin…" at bounding box center [105, 98] width 169 height 13
type input "Radish Seed"
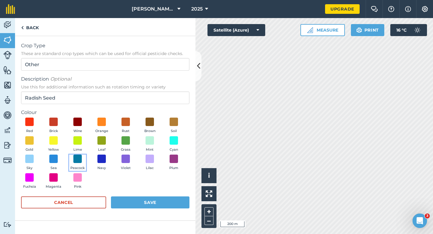
click at [82, 157] on button "Peacock" at bounding box center [77, 163] width 17 height 16
click at [151, 199] on button "Save" at bounding box center [150, 203] width 79 height 12
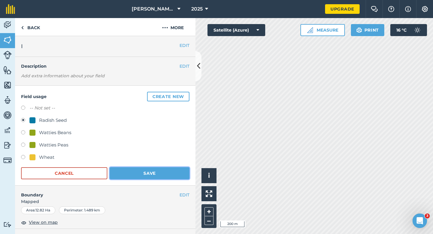
click at [164, 171] on button "Save" at bounding box center [150, 173] width 80 height 12
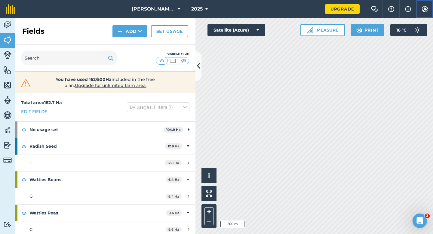
click at [426, 5] on button "Settings" at bounding box center [425, 9] width 17 height 18
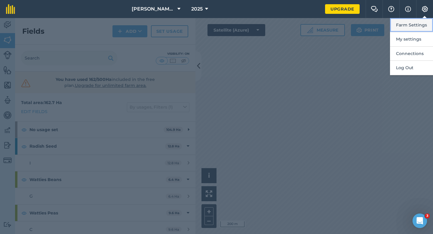
click at [419, 21] on button "Farm Settings" at bounding box center [411, 25] width 43 height 14
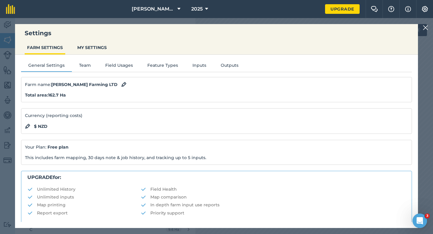
scroll to position [116, 0]
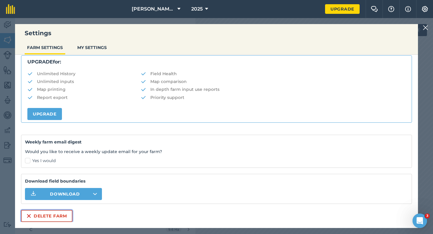
click at [59, 215] on button "Delete farm" at bounding box center [46, 216] width 51 height 12
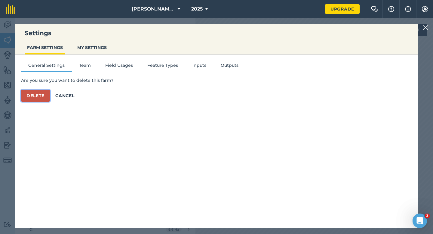
click at [35, 101] on button "Delete" at bounding box center [35, 96] width 29 height 12
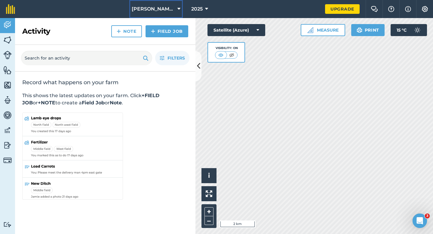
click at [156, 14] on button "[PERSON_NAME] & Sons" at bounding box center [156, 9] width 54 height 18
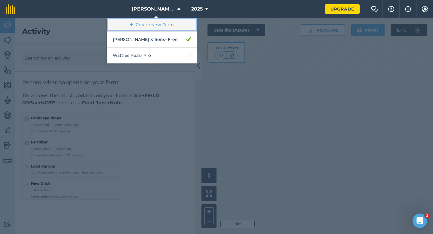
click at [154, 24] on link "Create New Farm" at bounding box center [152, 25] width 90 height 14
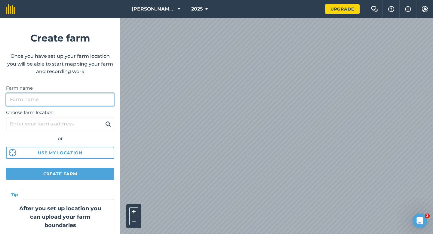
click at [105, 104] on input "Farm name" at bounding box center [60, 99] width 108 height 13
type input "[PERSON_NAME] Farming Limited"
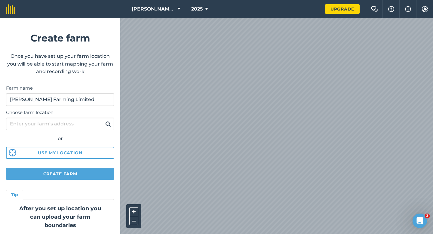
click at [135, 0] on html "[PERSON_NAME] & Sons 2025 Upgrade Farm Chat Help Info Settings Create farm Once…" at bounding box center [216, 117] width 433 height 234
